Goal: Task Accomplishment & Management: Manage account settings

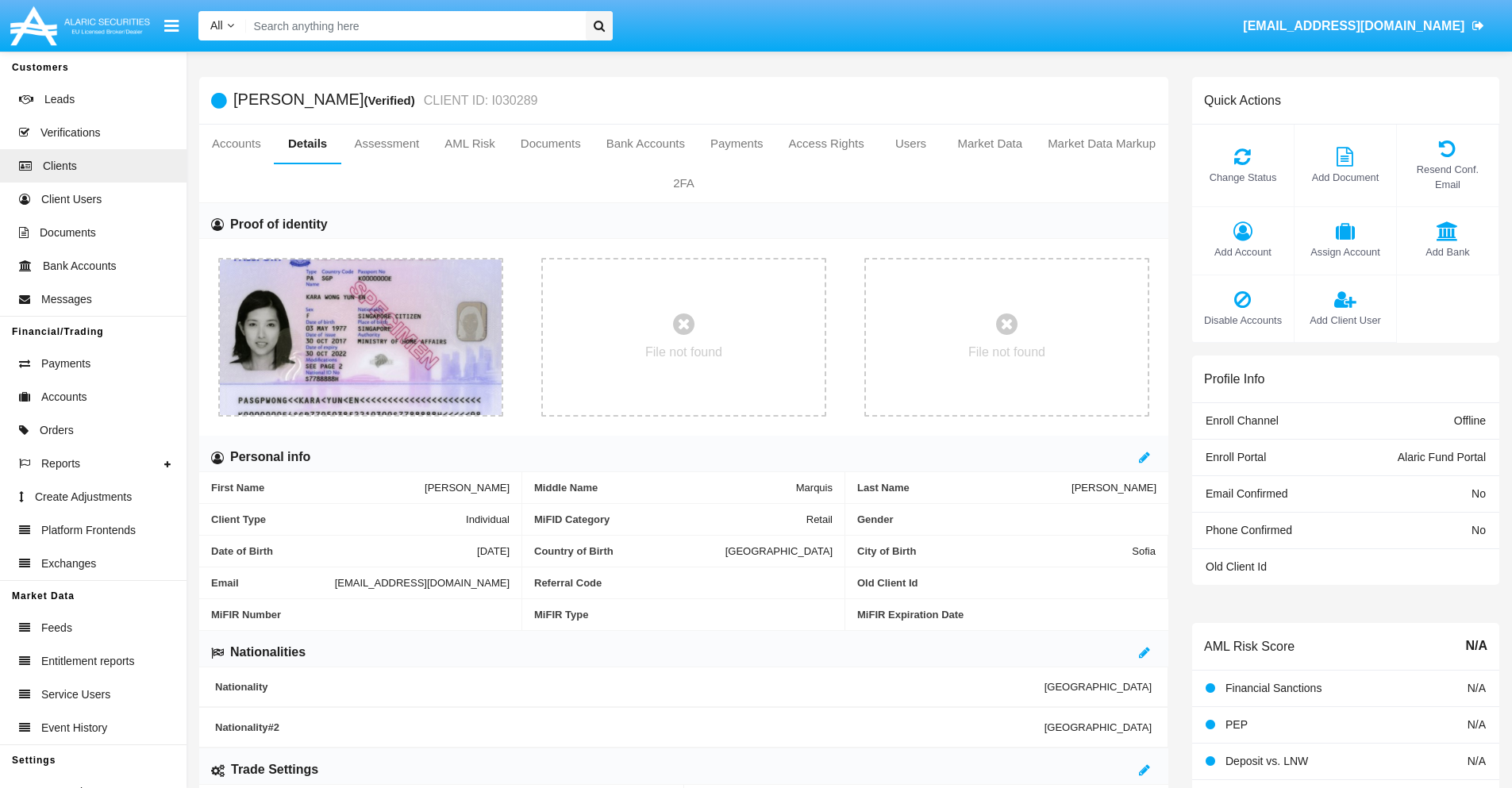
click at [1242, 251] on span "Add Account" at bounding box center [1243, 251] width 86 height 15
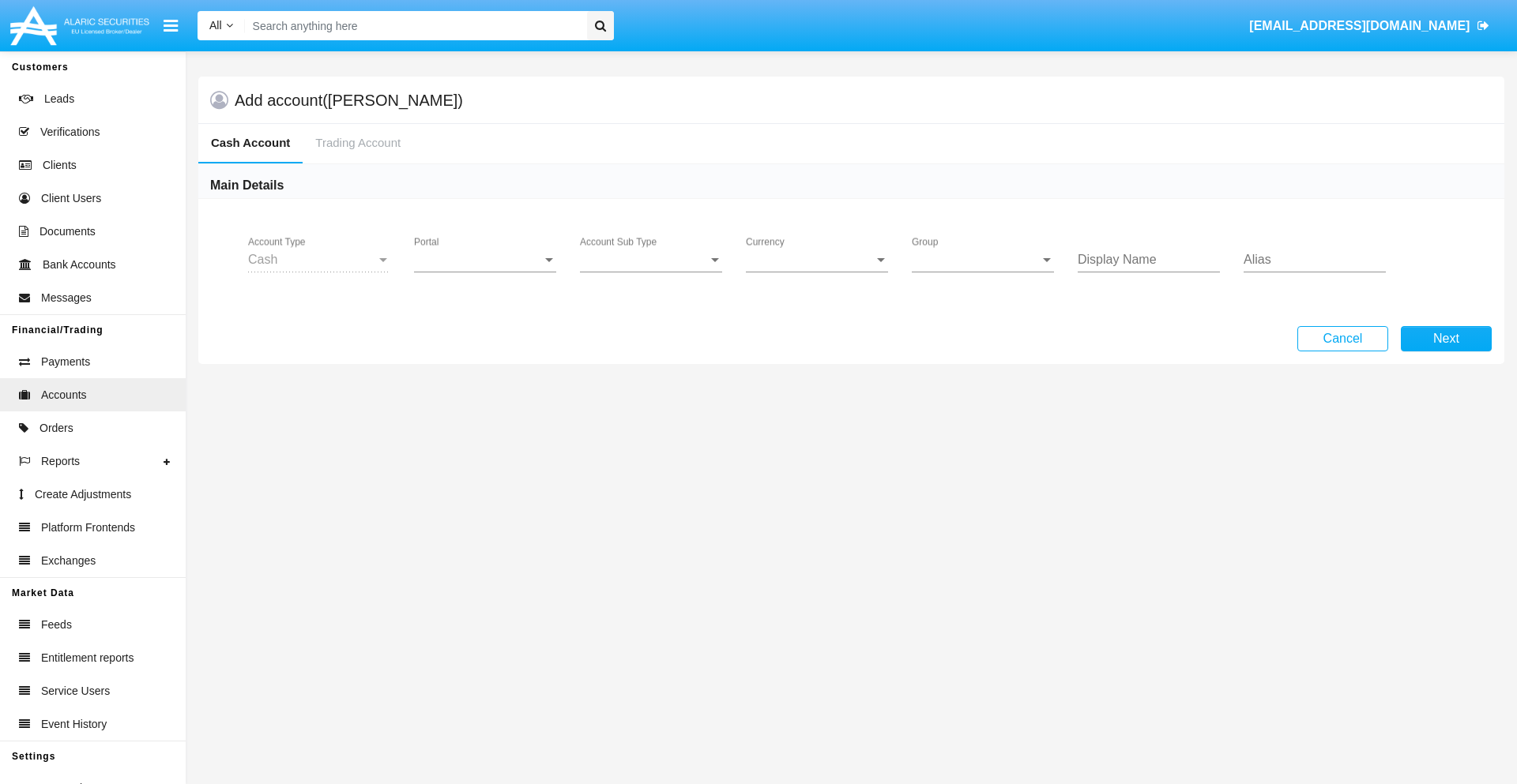
click at [485, 260] on span "Portal" at bounding box center [478, 260] width 128 height 15
click at [487, 347] on span "Alaric Fund Portal" at bounding box center [474, 347] width 121 height 38
click at [651, 260] on span "Account Sub Type" at bounding box center [643, 260] width 128 height 15
click at [651, 272] on span "Fund Cash" at bounding box center [638, 272] width 116 height 38
click at [983, 260] on span "Group" at bounding box center [976, 260] width 128 height 15
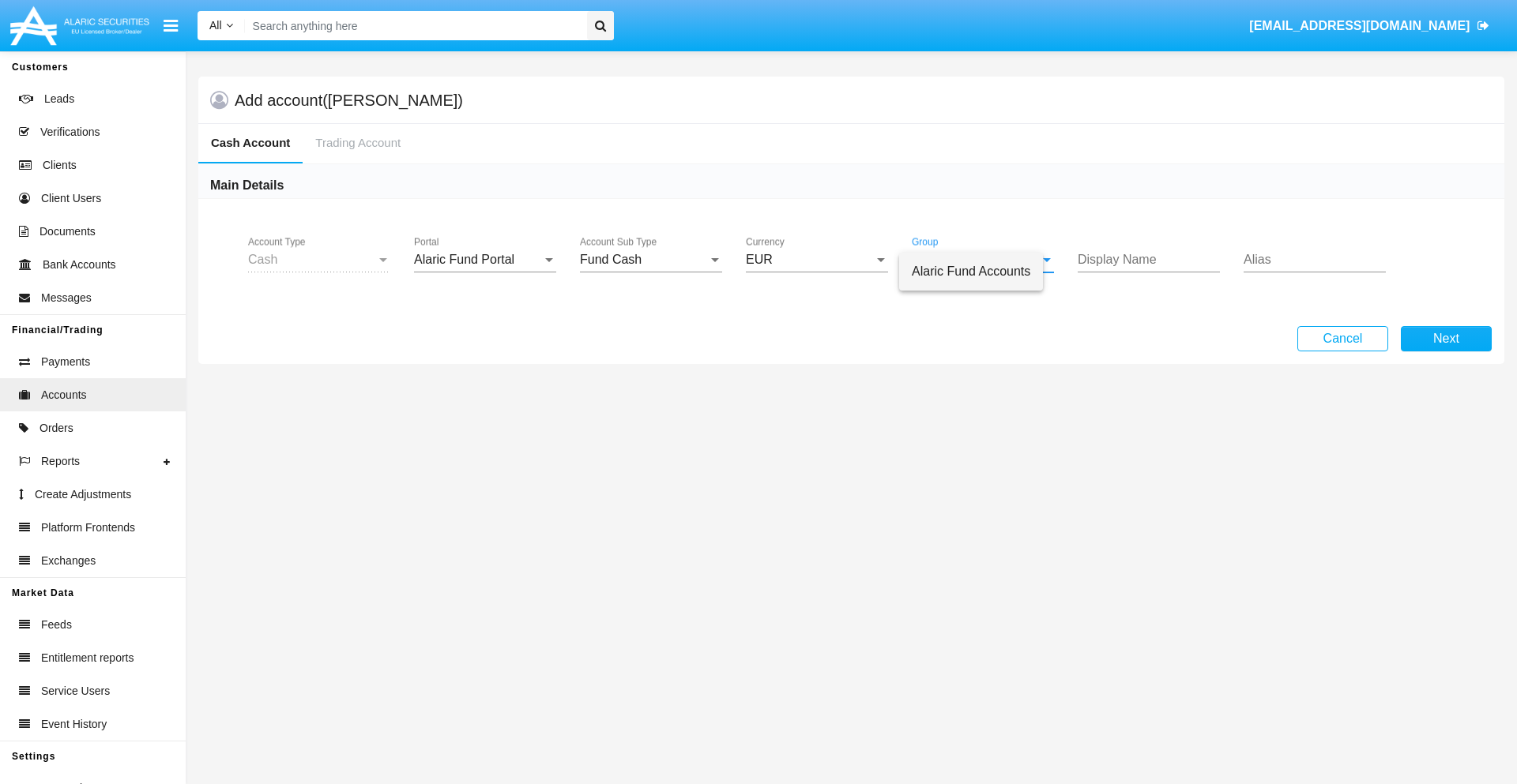
click at [984, 272] on span "Alaric Fund Accounts" at bounding box center [971, 272] width 118 height 38
type input "silver"
type input "green"
click at [1446, 338] on button "Next" at bounding box center [1446, 339] width 91 height 25
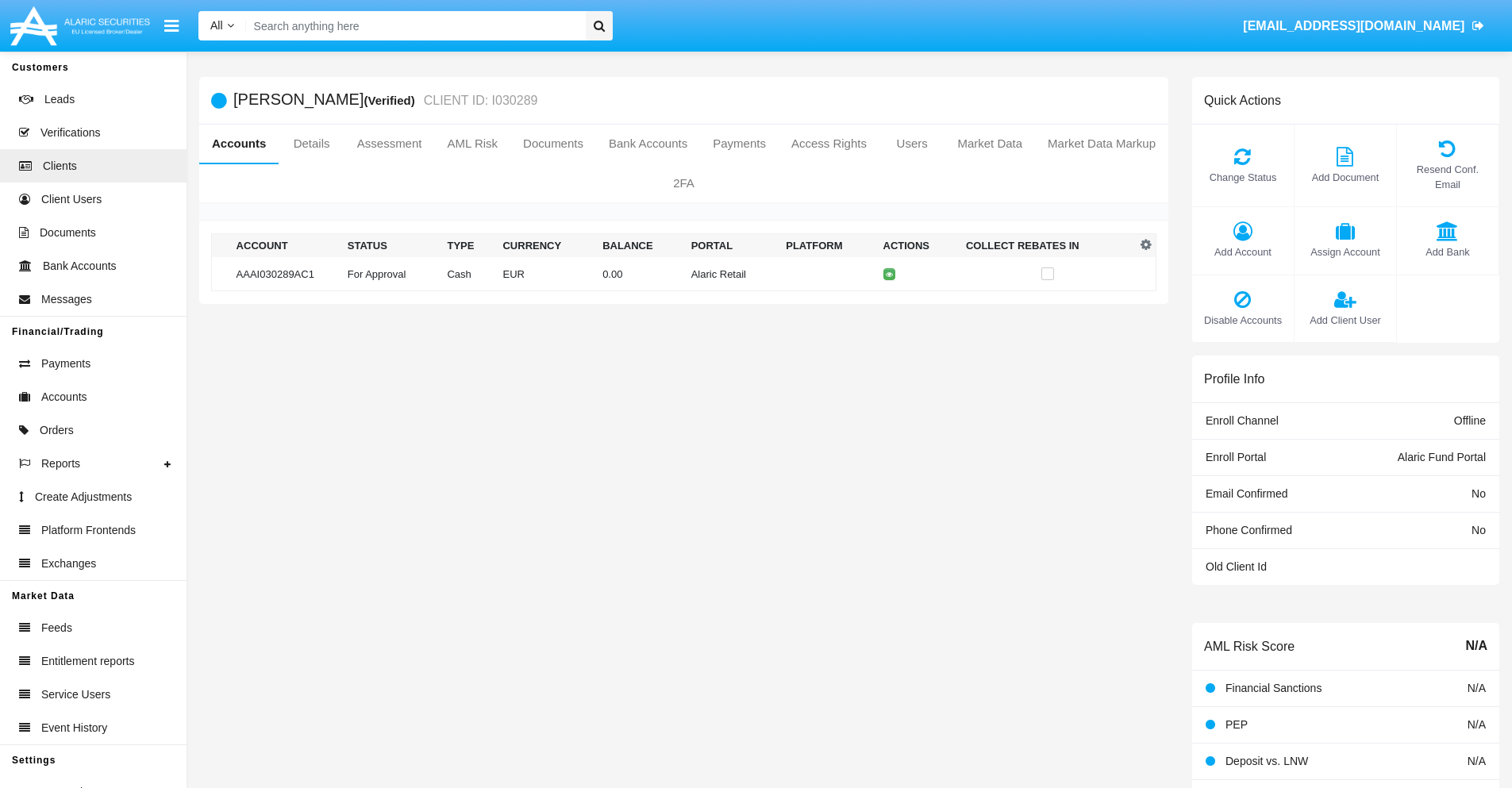
click at [685, 274] on td "Alaric Retail" at bounding box center [732, 273] width 95 height 34
click at [1242, 177] on span "Change Status" at bounding box center [1243, 177] width 86 height 15
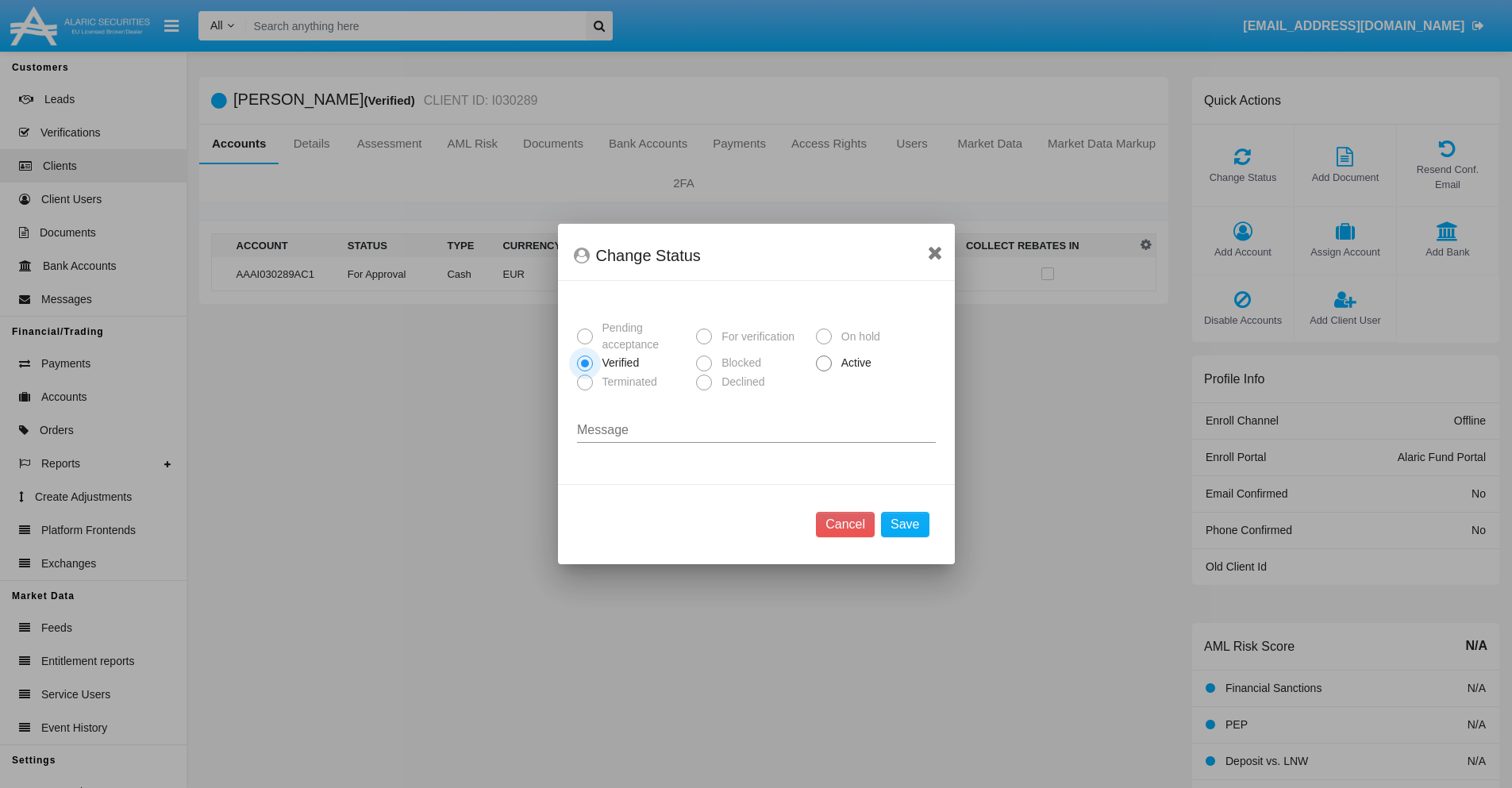
click at [853, 363] on span "Active" at bounding box center [854, 363] width 44 height 16
click at [824, 371] on input "Active" at bounding box center [823, 371] width 1 height 1
radio input "true"
click at [905, 525] on button "Save" at bounding box center [905, 525] width 48 height 26
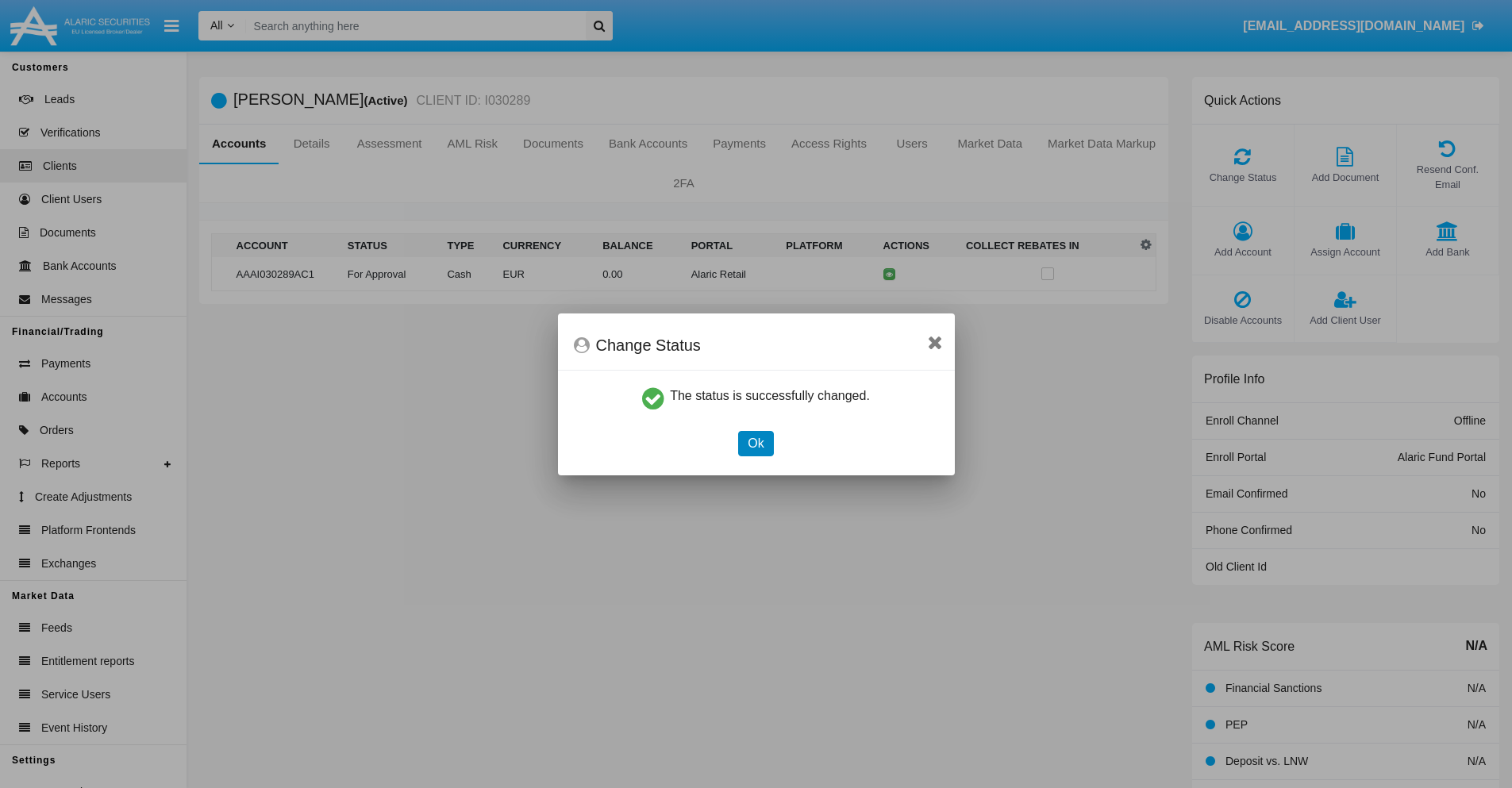
click at [755, 442] on button "Ok" at bounding box center [755, 443] width 35 height 26
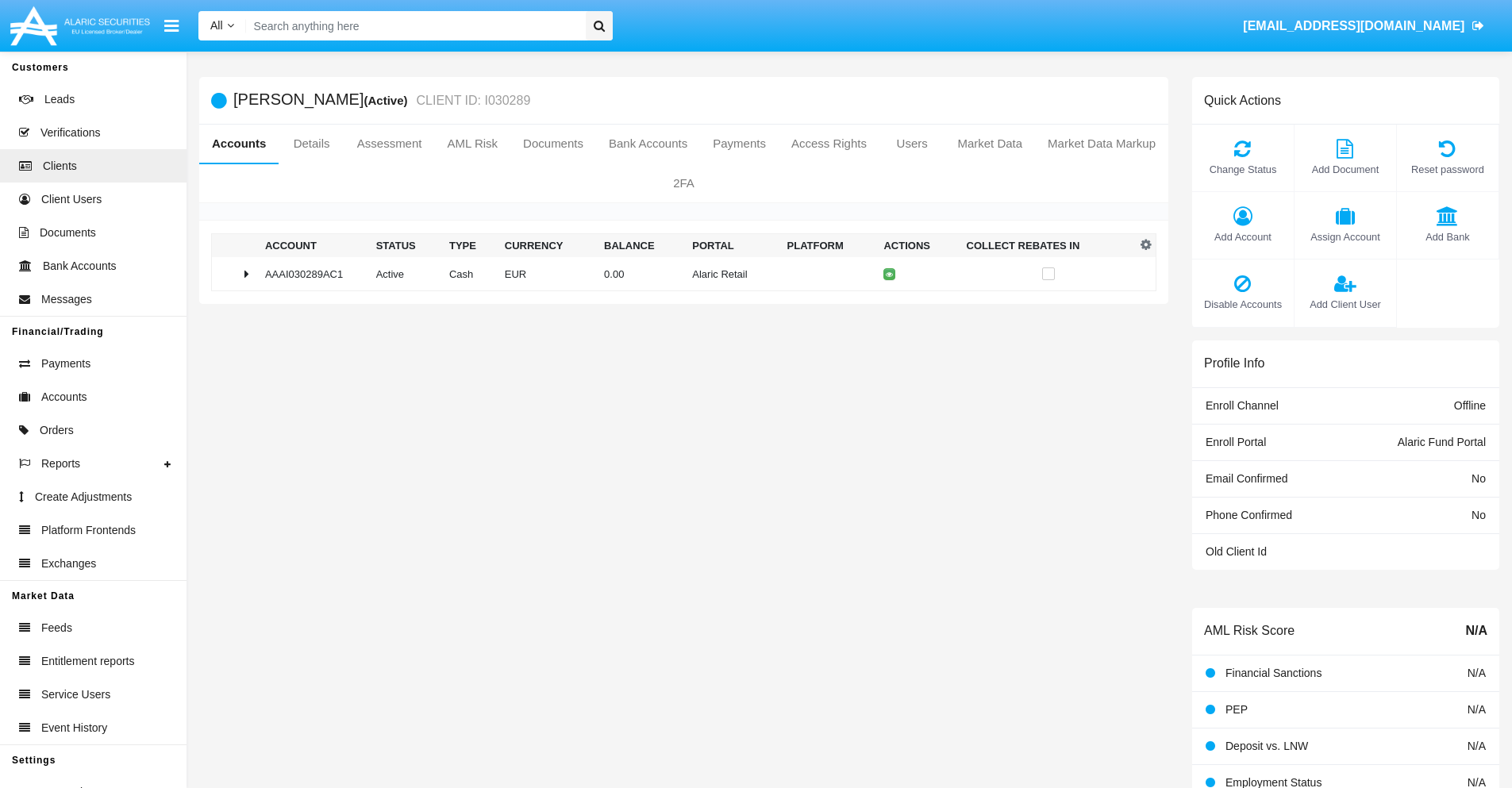
click at [677, 274] on td "0.00" at bounding box center [642, 273] width 88 height 34
click at [889, 307] on icon at bounding box center [892, 307] width 7 height 7
